Goal: Information Seeking & Learning: Learn about a topic

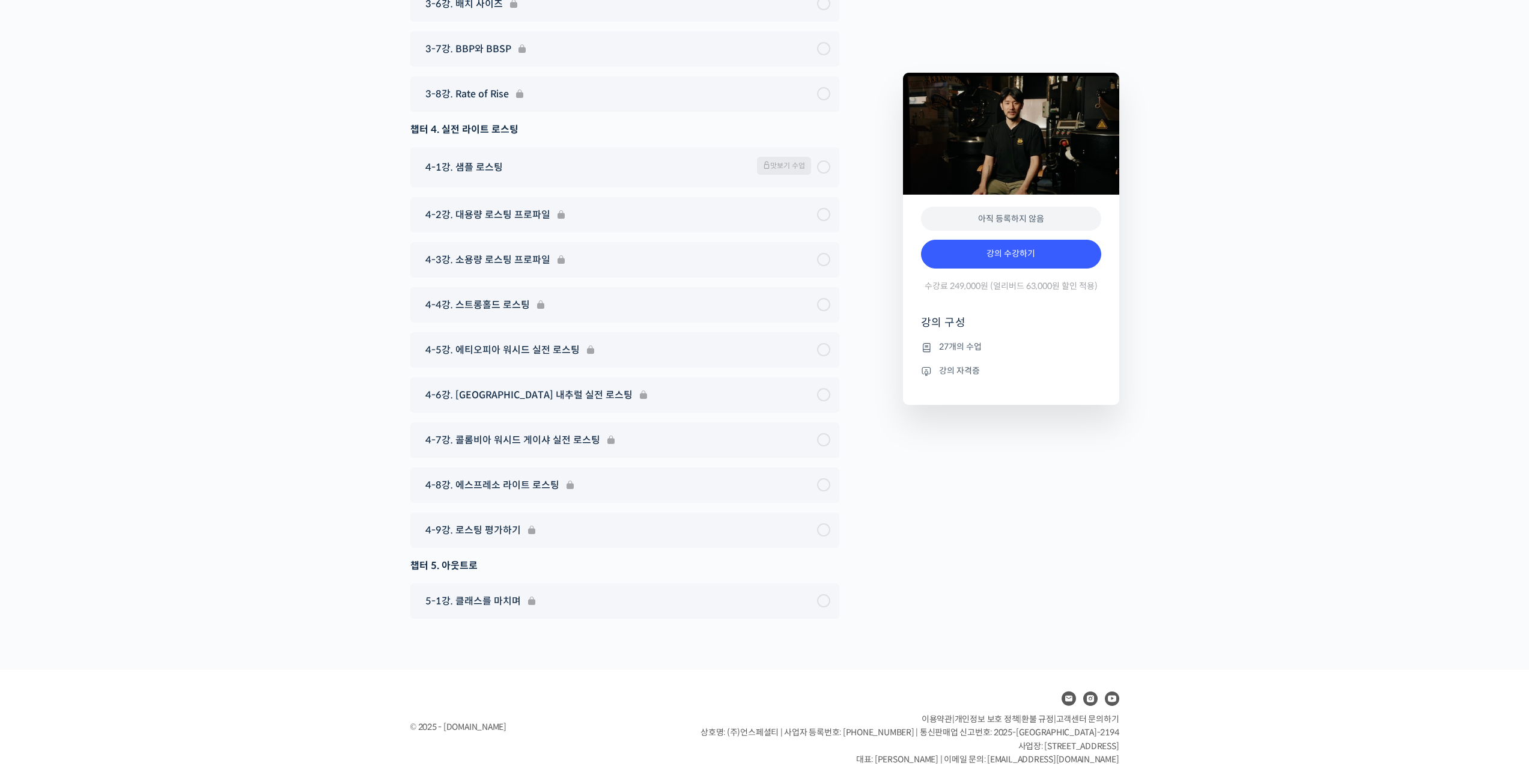
scroll to position [5417, 0]
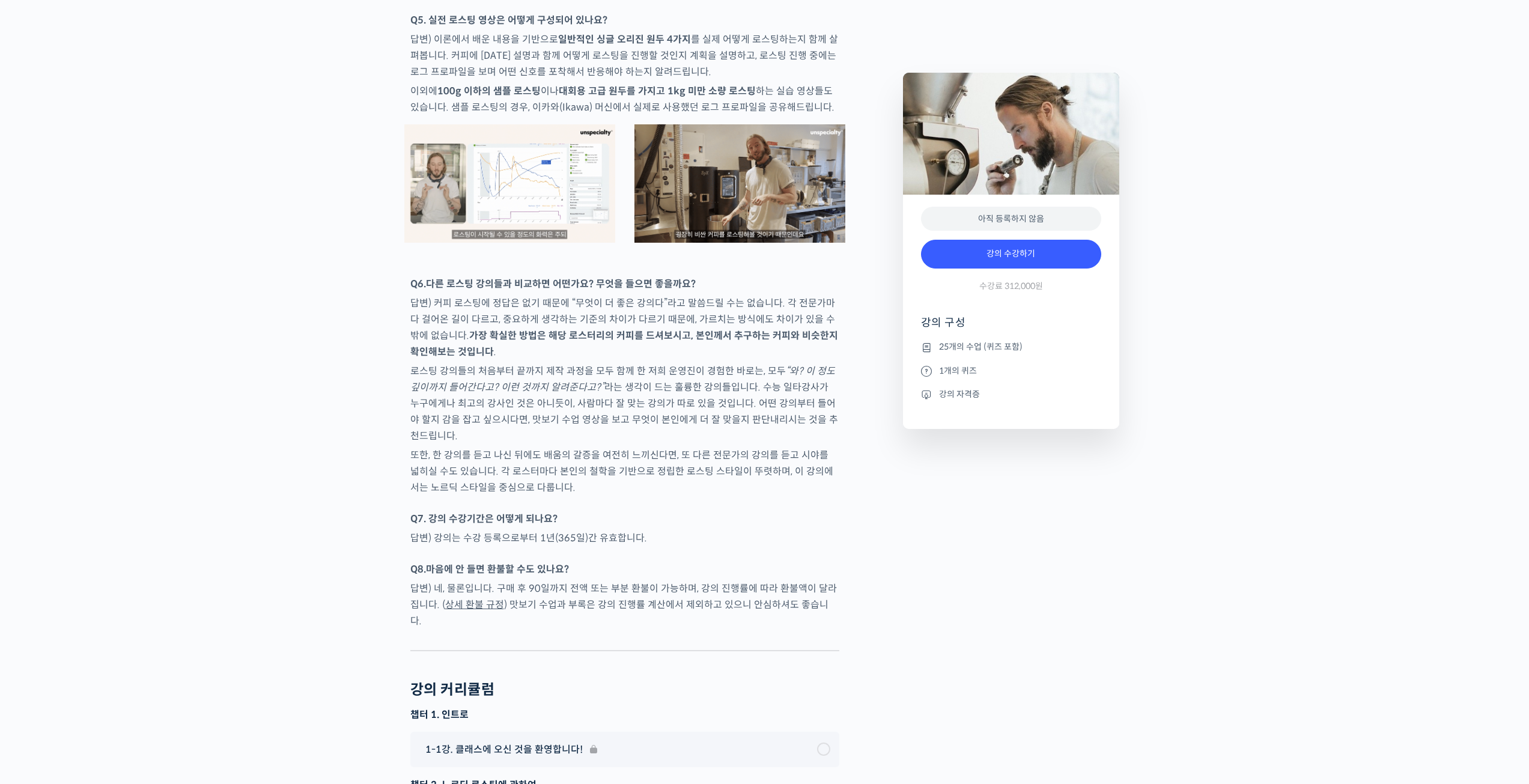
scroll to position [5825, 0]
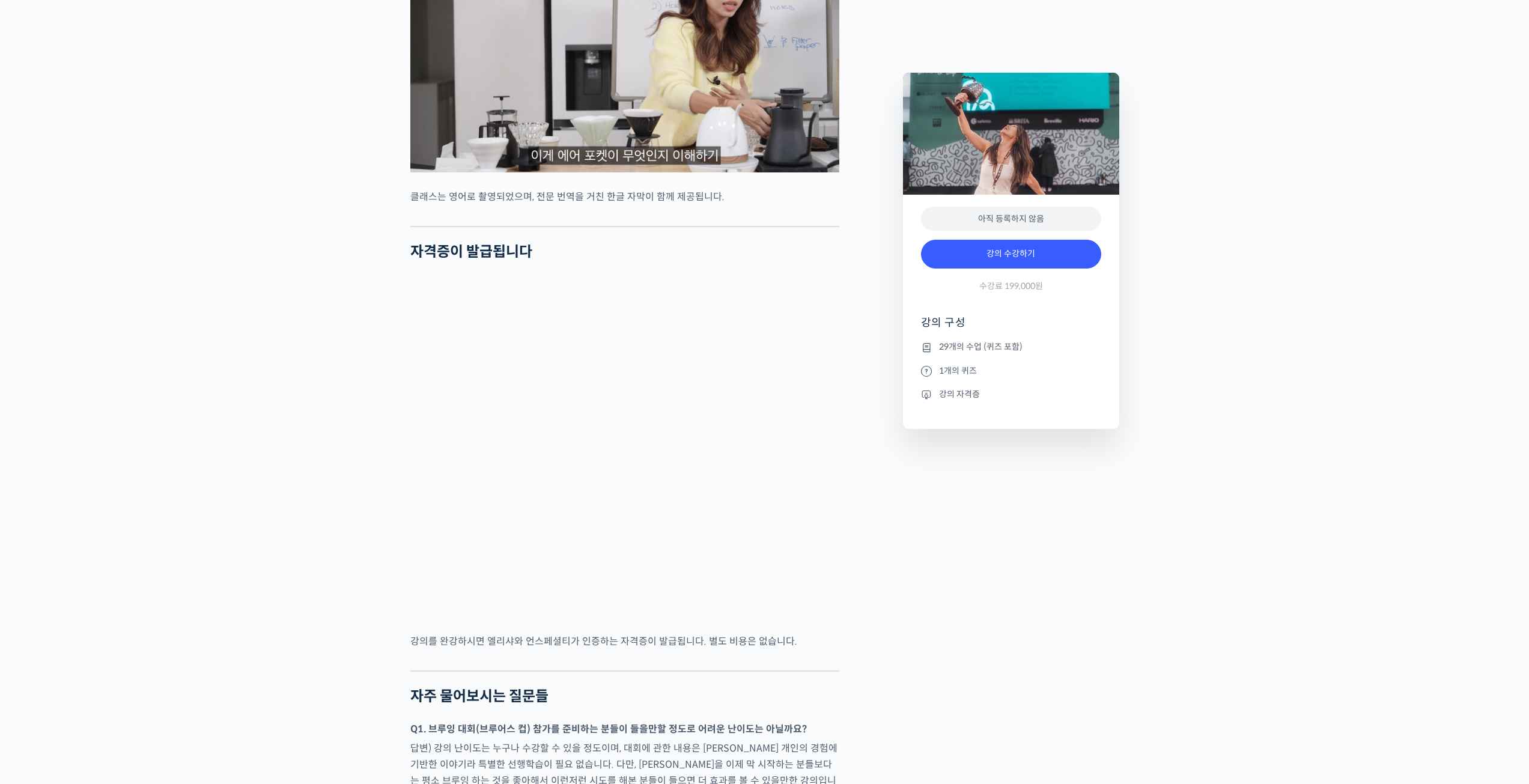
scroll to position [4143, 0]
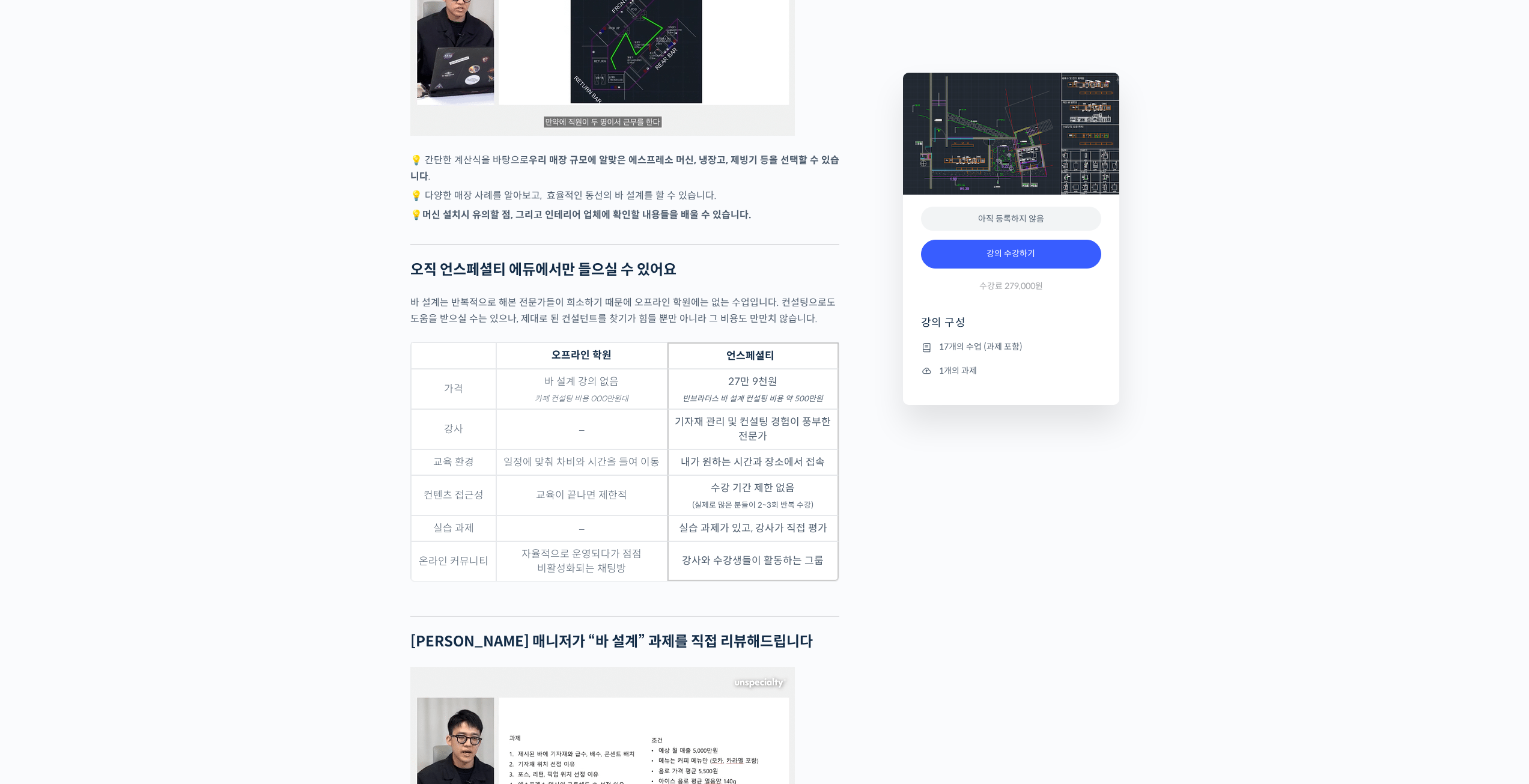
scroll to position [2522, 0]
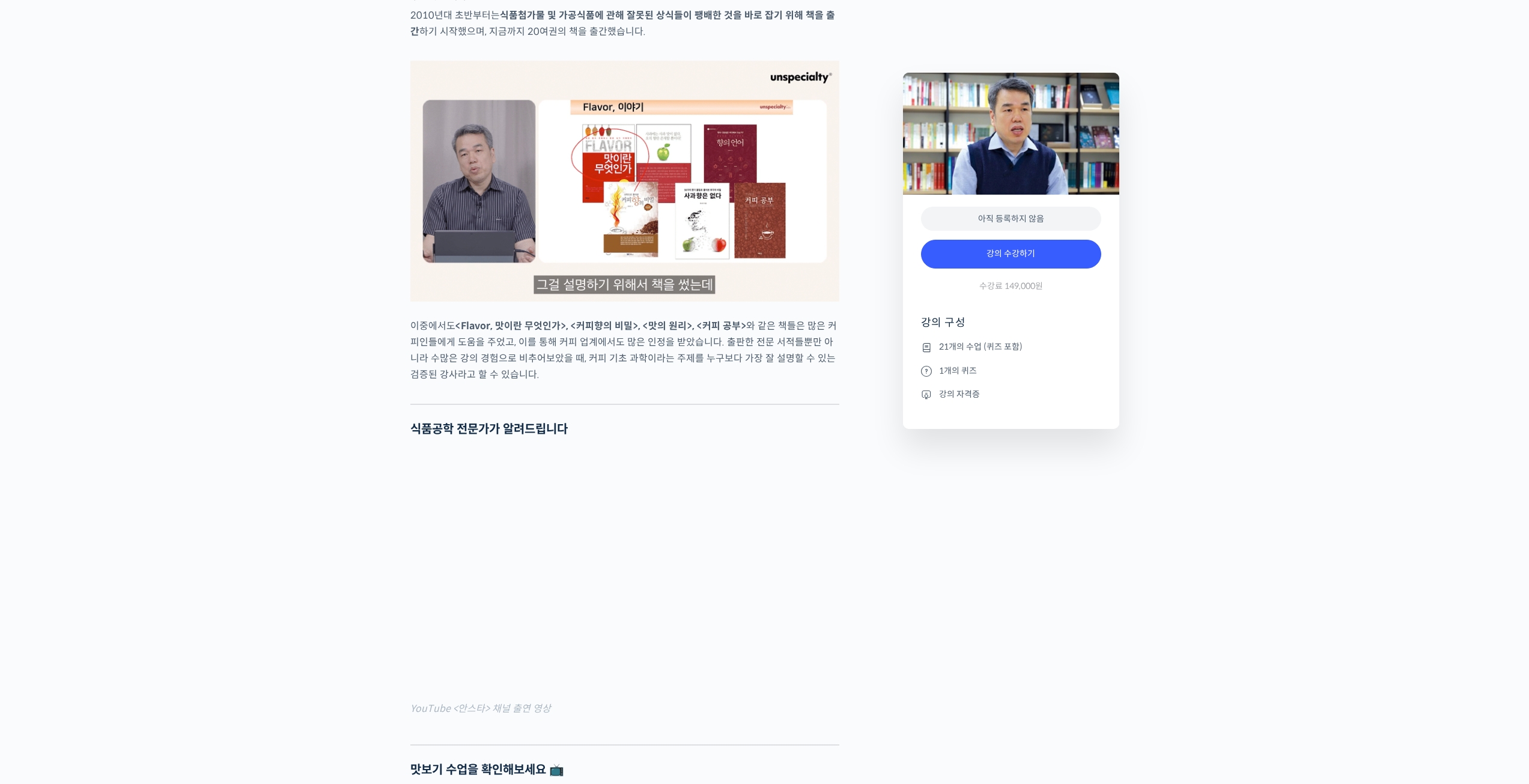
scroll to position [1261, 0]
